Goal: Communication & Community: Answer question/provide support

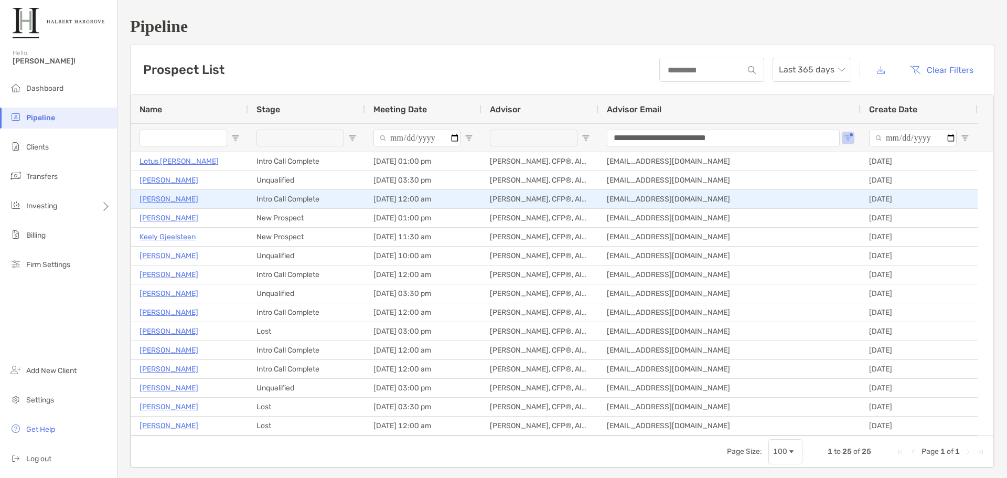
click at [184, 202] on p "Tony Limque Jr" at bounding box center [168, 198] width 59 height 13
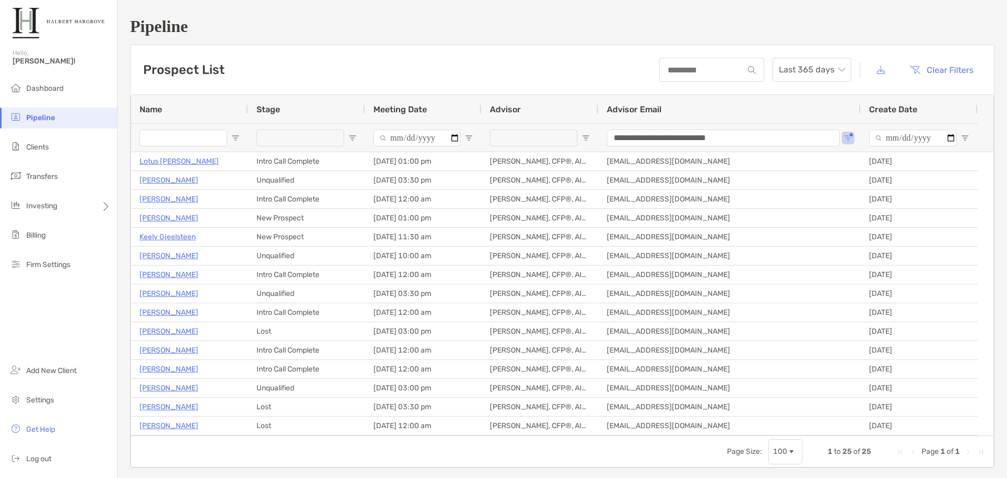
click at [446, 92] on div "Prospect List Last 365 days Clear Filters" at bounding box center [562, 69] width 863 height 49
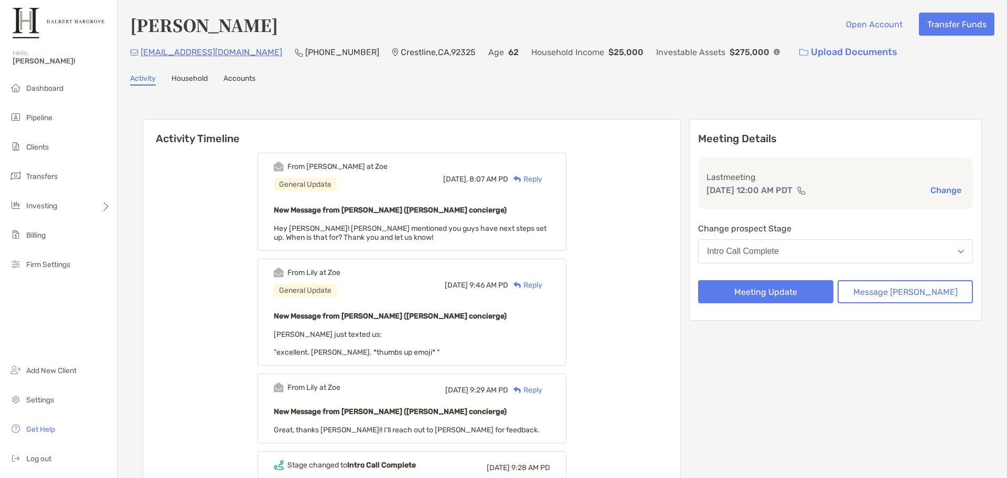
click at [537, 178] on div "Reply" at bounding box center [525, 179] width 34 height 11
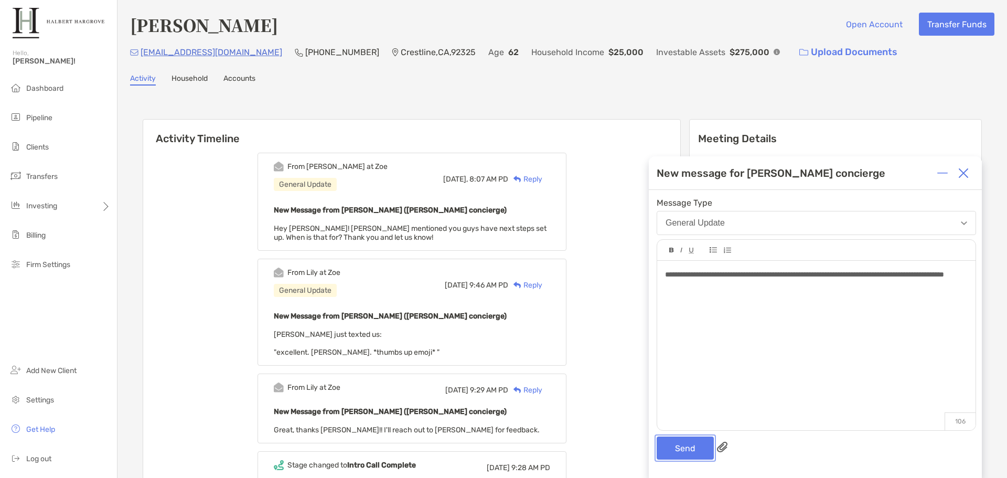
click at [685, 448] on button "Send" at bounding box center [684, 447] width 57 height 23
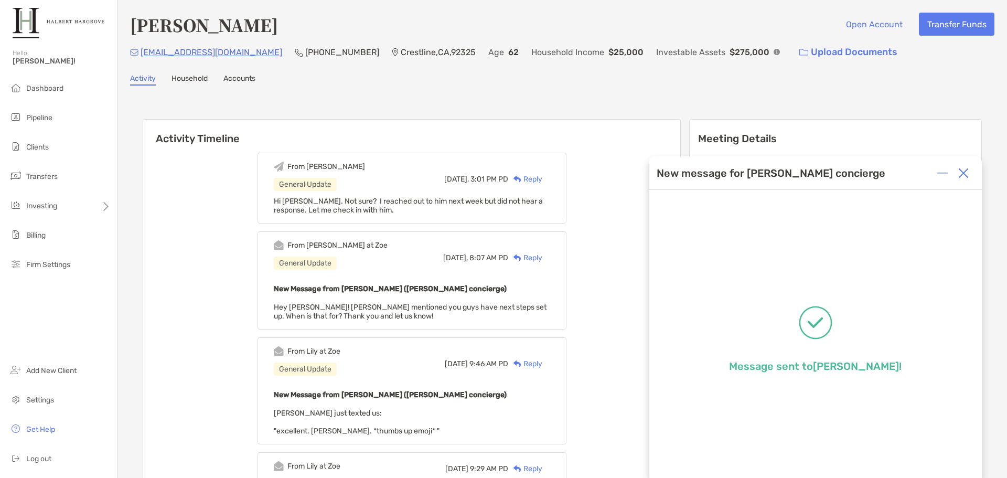
click at [63, 119] on li "Pipeline" at bounding box center [58, 117] width 117 height 21
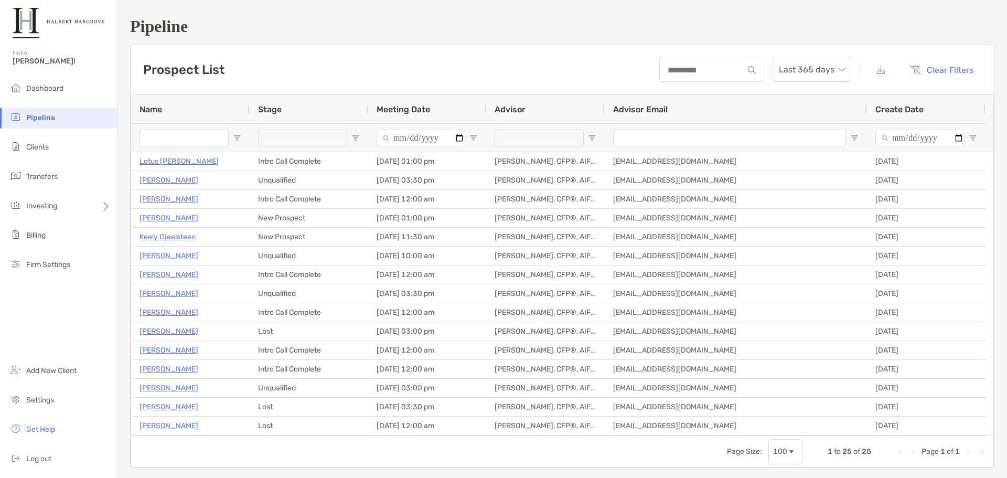
type input "**********"
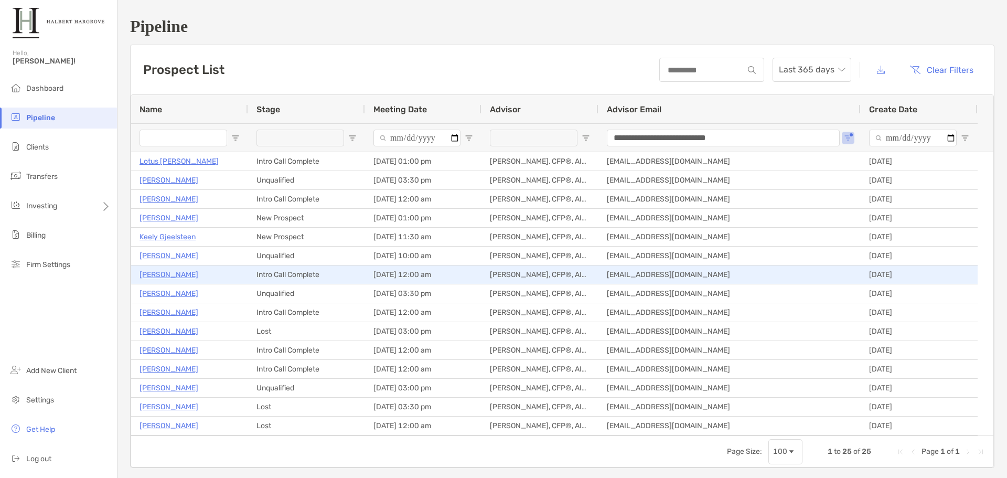
click at [170, 276] on p "Alane Chen" at bounding box center [168, 274] width 59 height 13
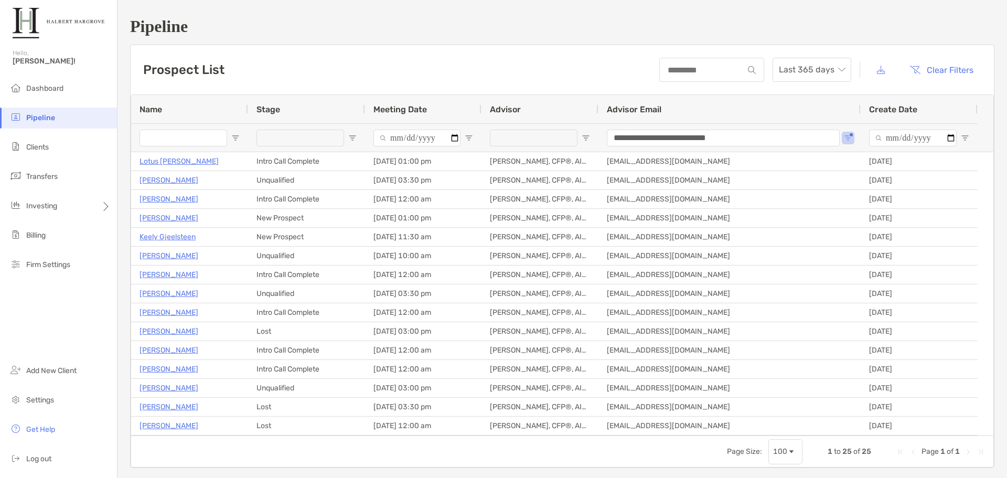
click at [387, 70] on div "Prospect List Last 365 days Clear Filters" at bounding box center [562, 69] width 863 height 49
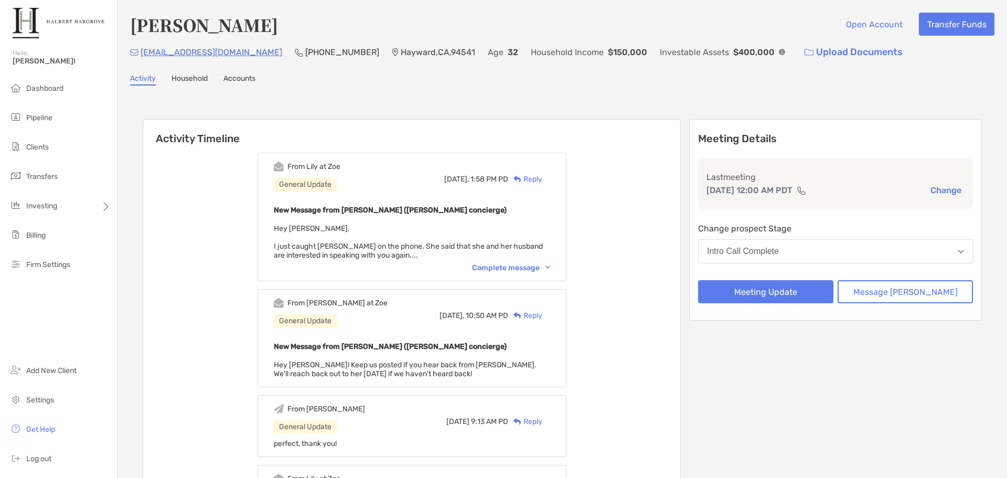
click at [521, 260] on div "From Lily at Zoe General Update Today, 1:58 PM PD Reply New Message from Lily K…" at bounding box center [411, 217] width 309 height 128
click at [530, 274] on div "From Lily at Zoe General Update Today, 1:58 PM PD Reply New Message from Lily K…" at bounding box center [411, 217] width 309 height 128
click at [542, 267] on div "Complete message" at bounding box center [511, 267] width 78 height 9
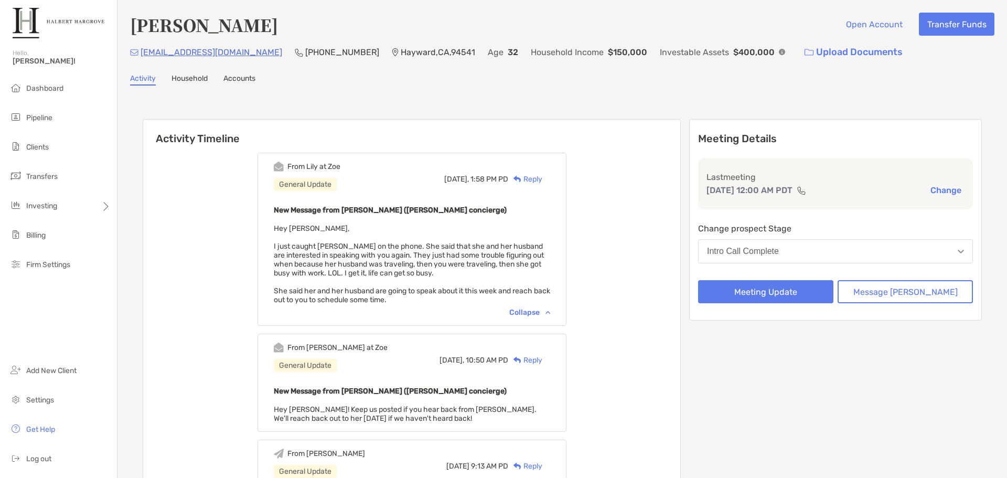
click at [542, 178] on div "Reply" at bounding box center [525, 179] width 34 height 11
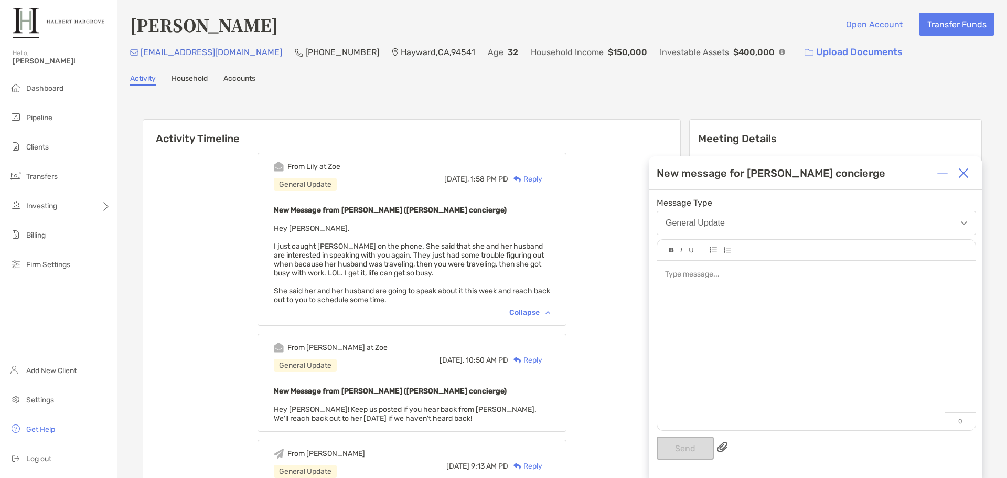
click at [752, 271] on div at bounding box center [816, 274] width 302 height 11
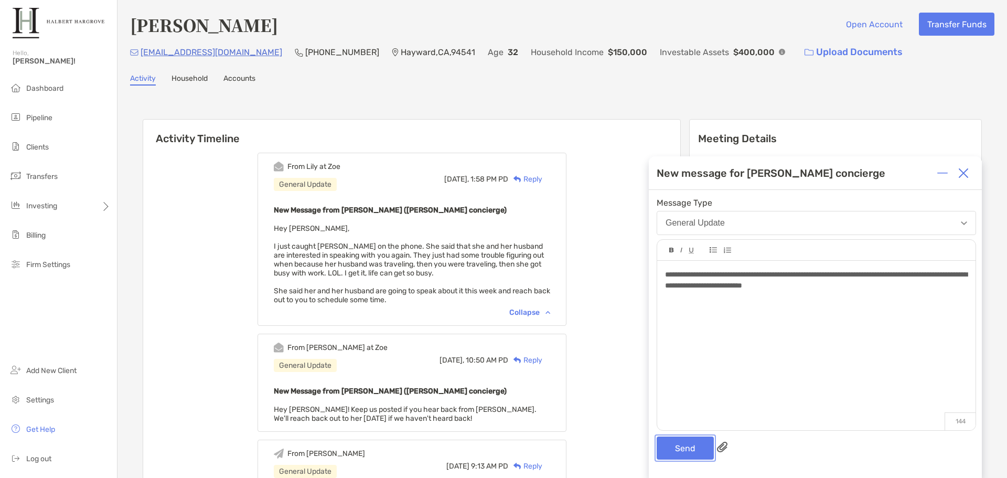
click at [679, 439] on button "Send" at bounding box center [684, 447] width 57 height 23
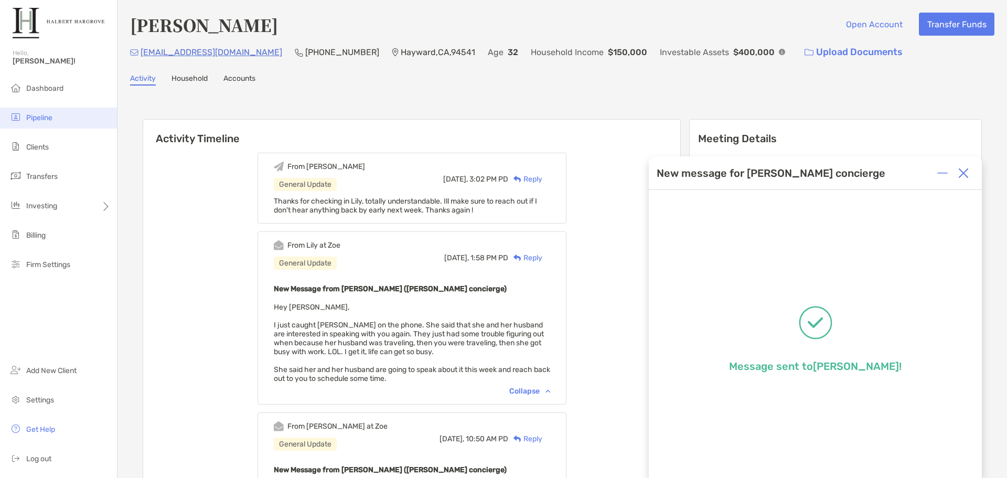
click at [57, 117] on li "Pipeline" at bounding box center [58, 117] width 117 height 21
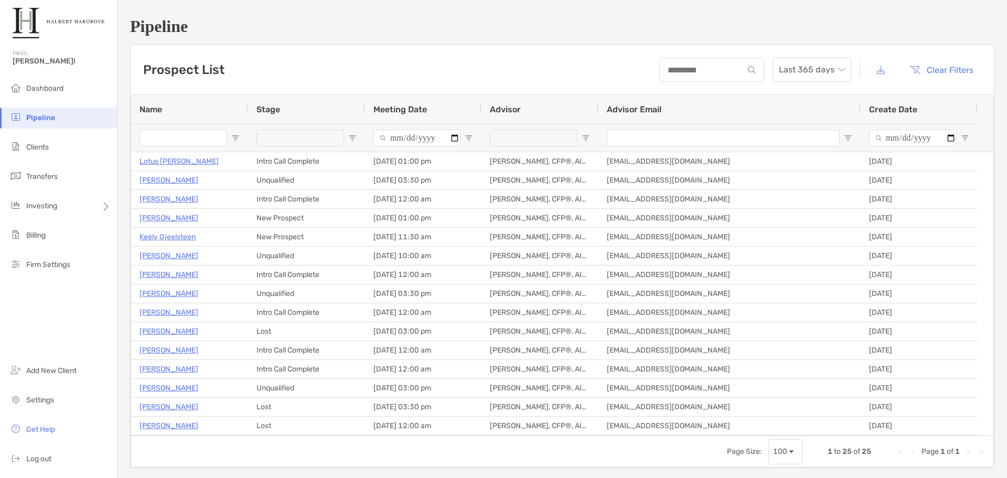
type input "**********"
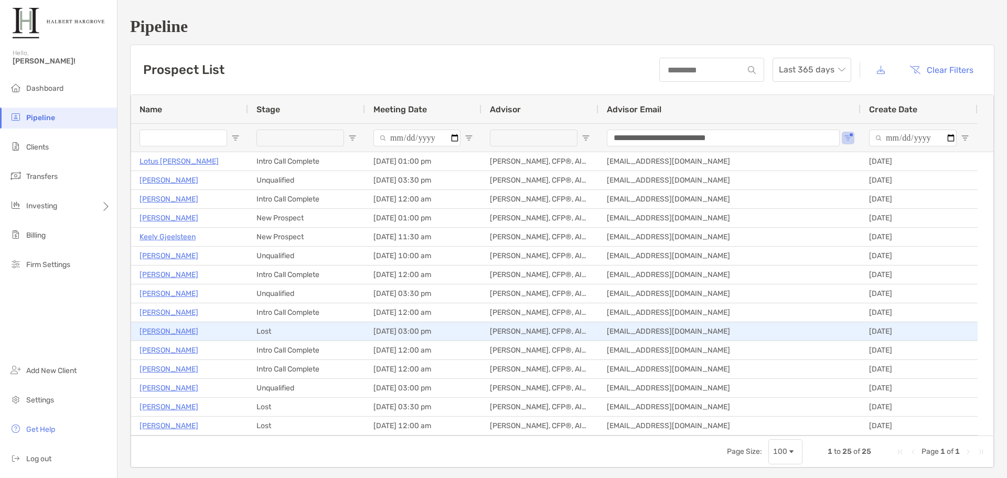
click at [179, 329] on p "Kyle Kendall" at bounding box center [168, 331] width 59 height 13
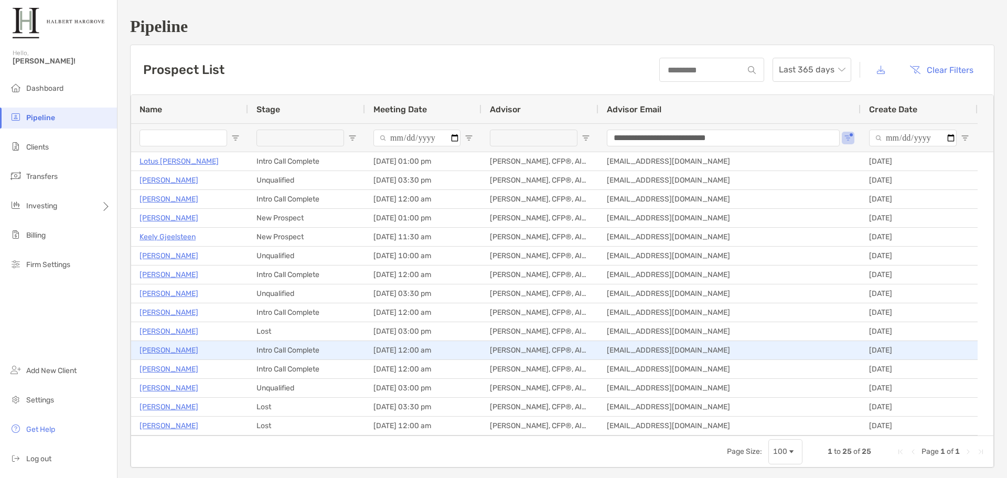
click at [164, 351] on p "Paul Ferro" at bounding box center [168, 349] width 59 height 13
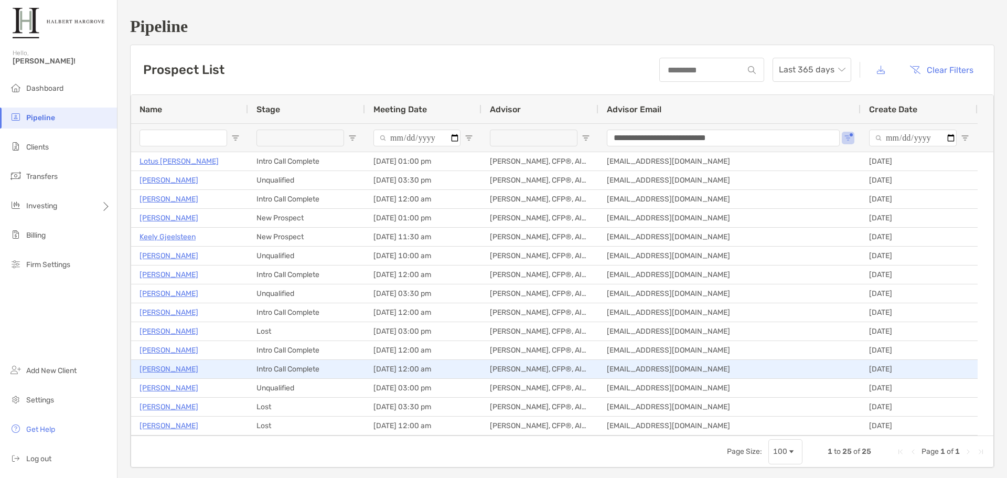
click at [173, 369] on p "[PERSON_NAME]" at bounding box center [168, 368] width 59 height 13
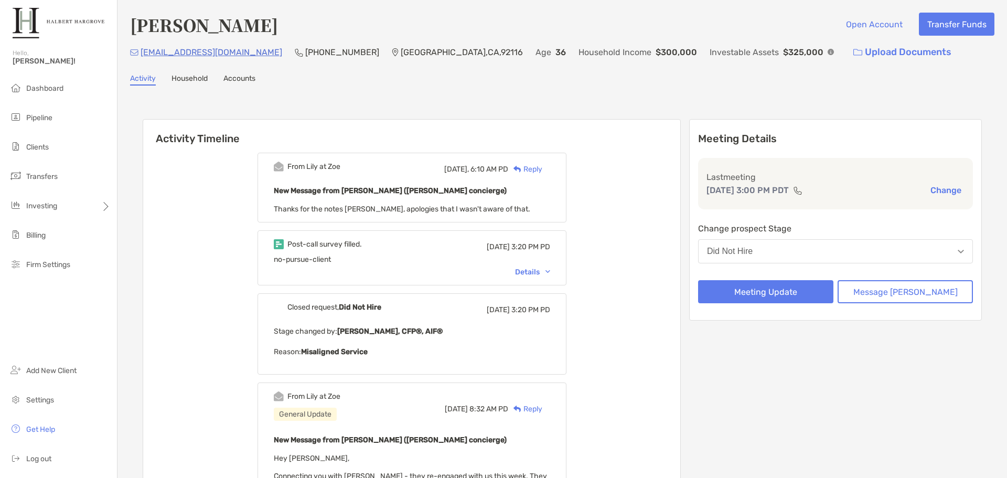
click at [597, 100] on div "Activity Timeline From [PERSON_NAME] at [PERSON_NAME] [DATE], 6:10 AM PD Reply …" at bounding box center [562, 469] width 864 height 746
click at [594, 104] on div "Activity Timeline From [PERSON_NAME] at [PERSON_NAME] [DATE], 6:10 AM PD Reply …" at bounding box center [562, 469] width 864 height 746
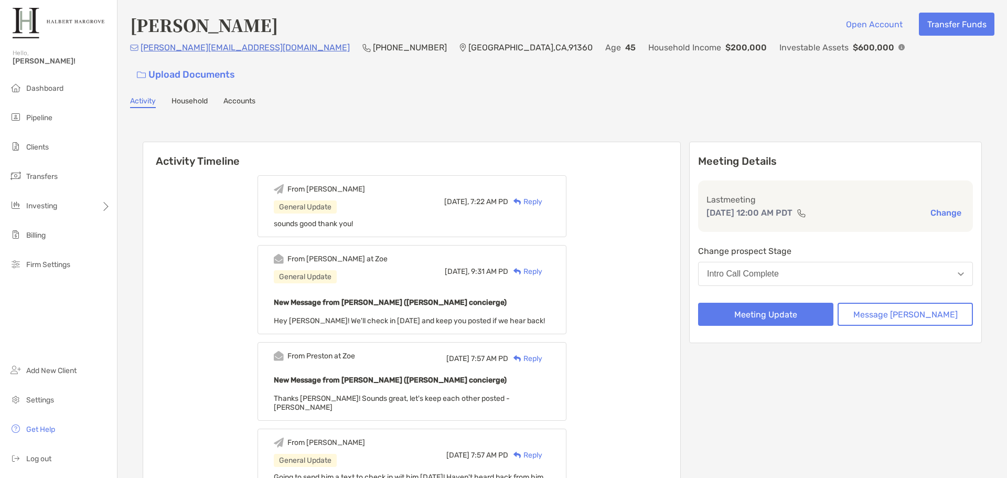
click at [546, 142] on h6 "Activity Timeline" at bounding box center [411, 154] width 537 height 25
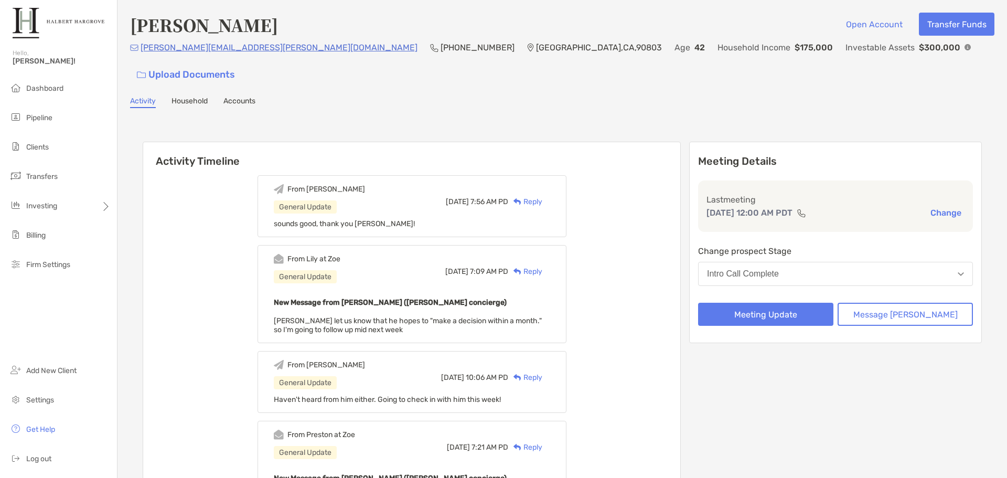
click at [482, 142] on h6 "Activity Timeline" at bounding box center [411, 154] width 537 height 25
click at [620, 142] on h6 "Activity Timeline" at bounding box center [411, 154] width 537 height 25
